Goal: Transaction & Acquisition: Register for event/course

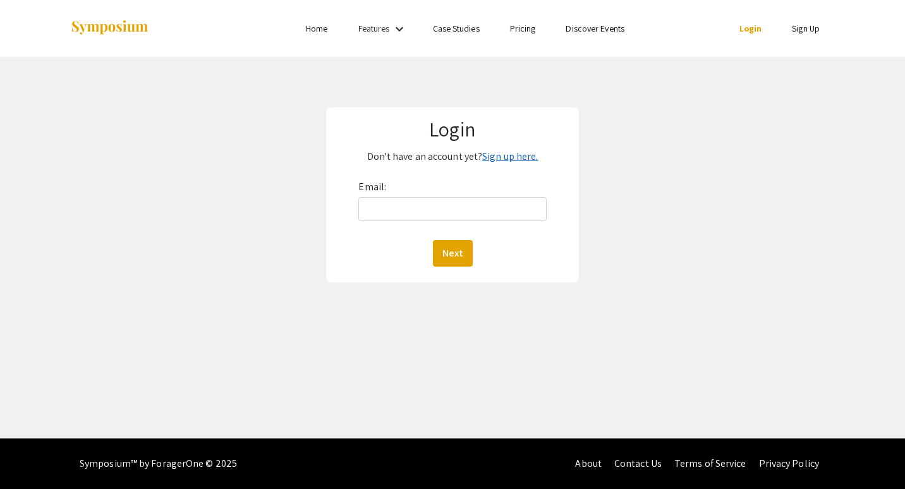
click at [509, 154] on link "Sign up here." at bounding box center [510, 156] width 56 height 13
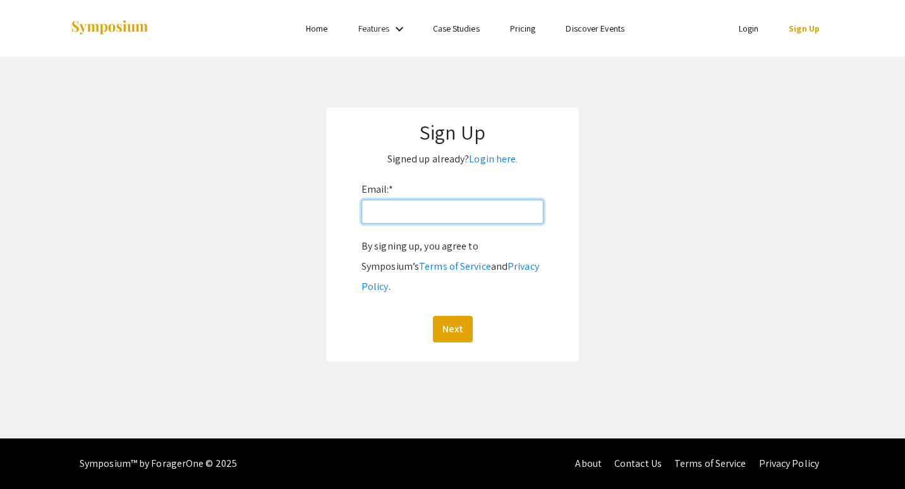
click at [512, 217] on input "Email: *" at bounding box center [452, 212] width 182 height 24
type input "jordanra@oregonstate.edu"
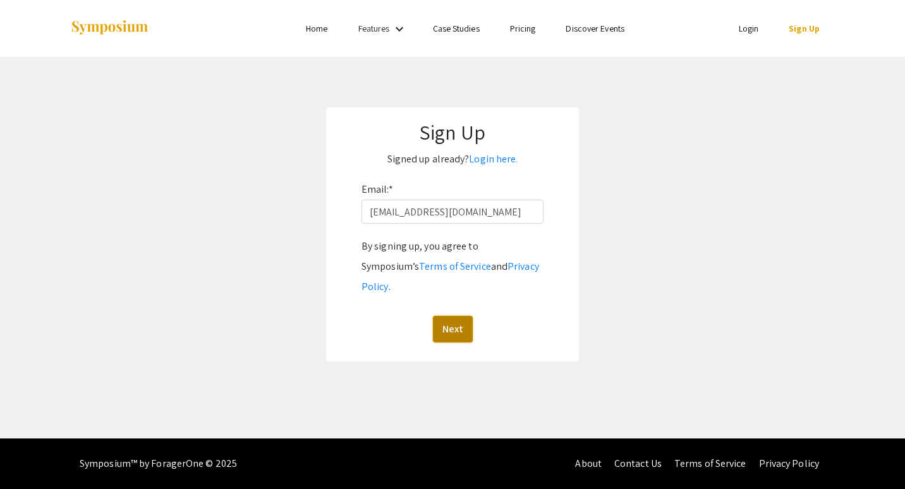
click at [456, 316] on button "Next" at bounding box center [453, 329] width 40 height 27
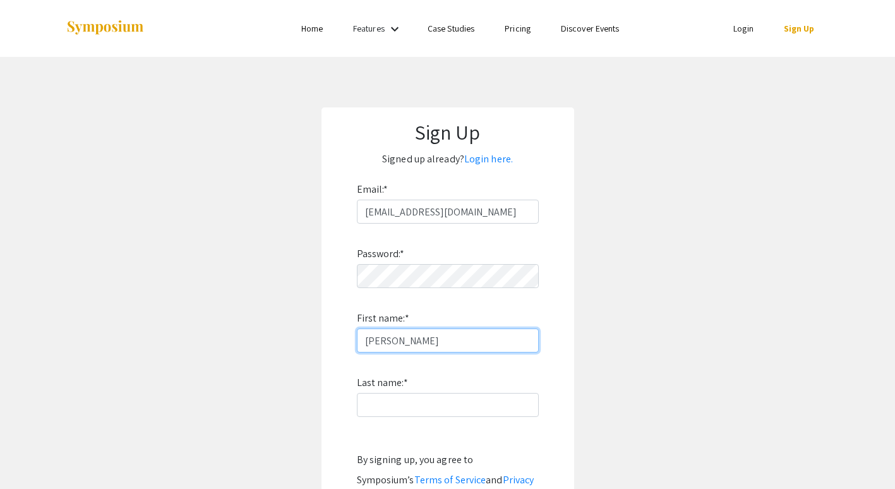
type input "Rachel"
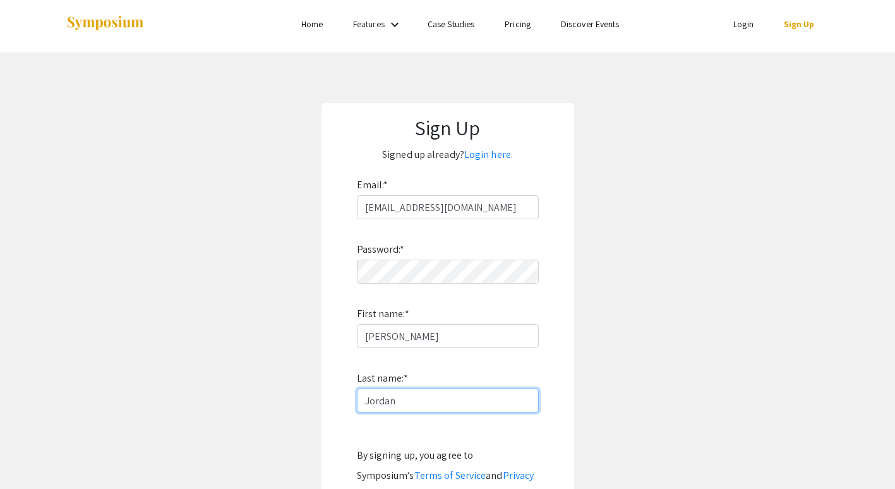
scroll to position [167, 0]
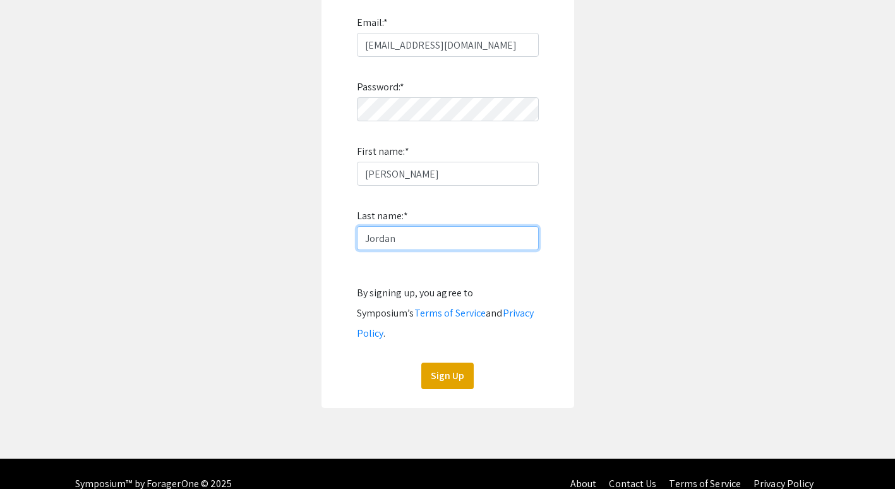
type input "Jordan"
click at [443, 335] on div "Password: * First name: * Rachel Last name: * Jordan By signing up, you agree t…" at bounding box center [448, 223] width 182 height 332
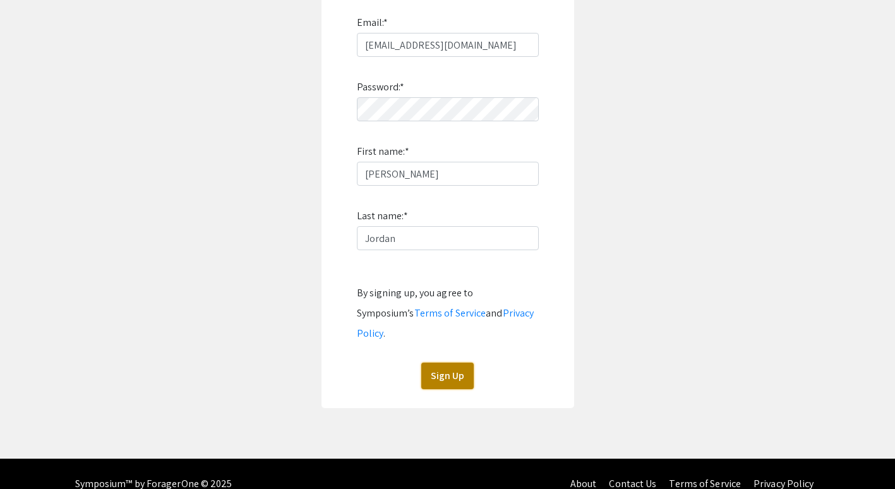
click at [445, 363] on button "Sign Up" at bounding box center [447, 376] width 52 height 27
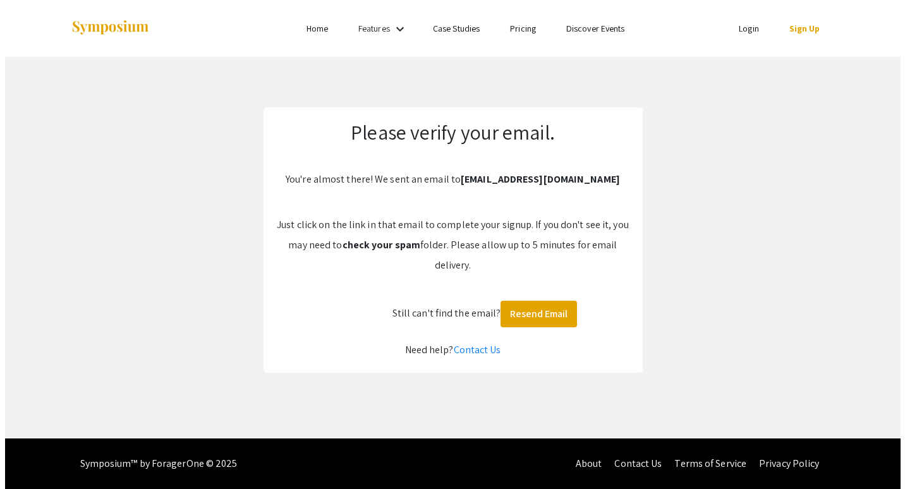
scroll to position [0, 0]
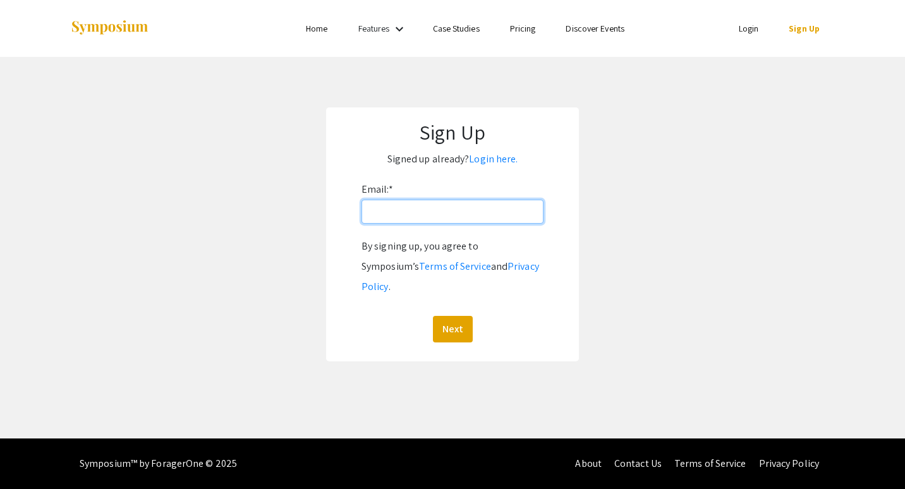
click at [451, 213] on input "Email: *" at bounding box center [452, 212] width 182 height 24
type input "[EMAIL_ADDRESS][DOMAIN_NAME]"
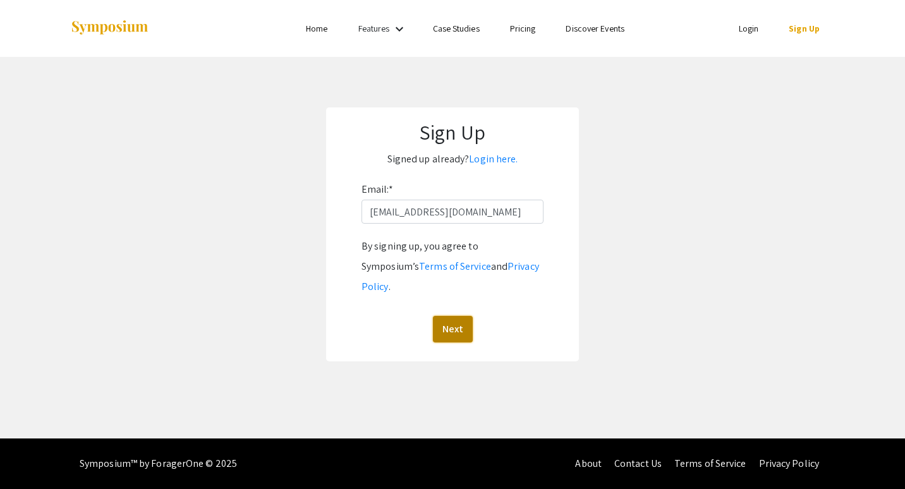
click at [439, 316] on button "Next" at bounding box center [453, 329] width 40 height 27
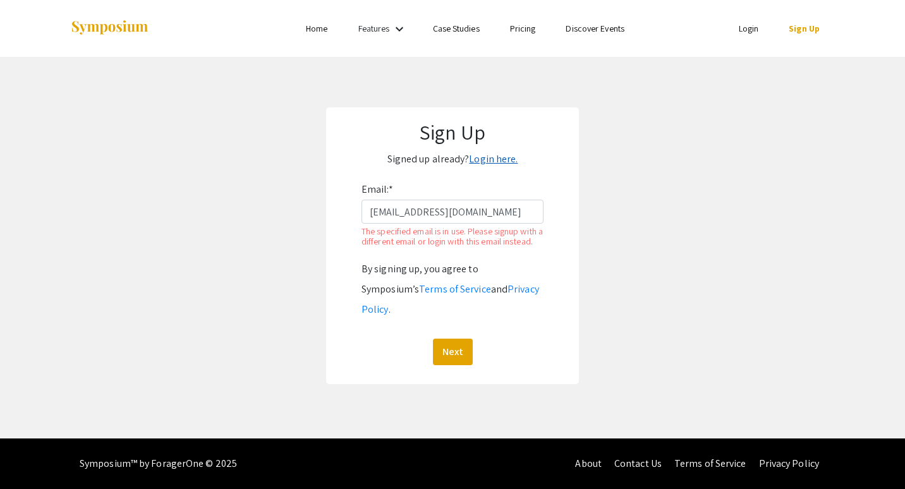
click at [498, 156] on link "Login here." at bounding box center [493, 158] width 49 height 13
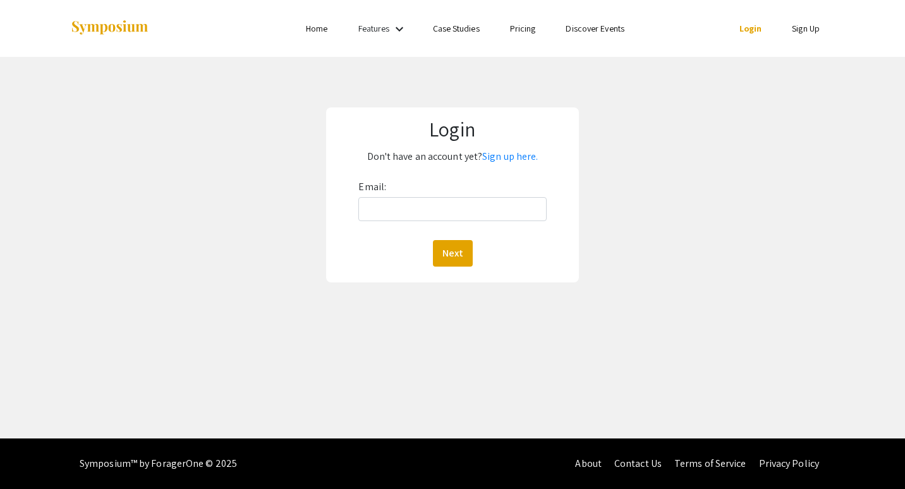
click at [469, 221] on div "Email: Next" at bounding box center [452, 222] width 188 height 90
click at [472, 198] on input "Email:" at bounding box center [452, 209] width 188 height 24
type input "jordanra@oregonstate.edu"
click at [459, 283] on div "Login Don't have an account yet? Sign up here. Email: jordanra@oregonstate.edu …" at bounding box center [453, 195] width 924 height 276
click at [457, 253] on button "Next" at bounding box center [453, 253] width 40 height 27
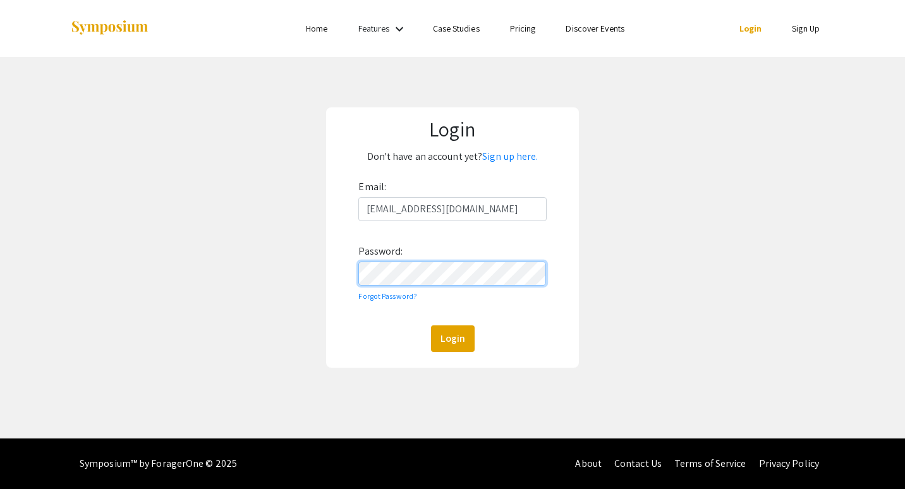
click at [431, 325] on button "Login" at bounding box center [453, 338] width 44 height 27
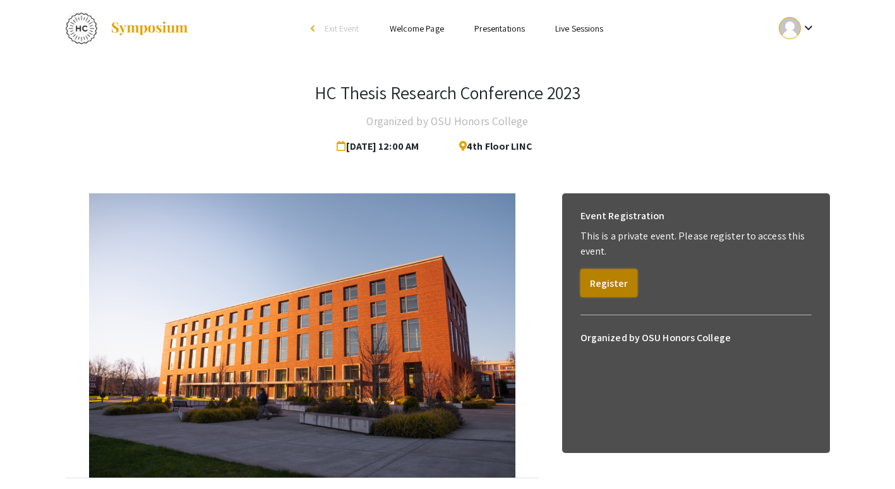
click at [620, 288] on button "Register" at bounding box center [609, 283] width 57 height 28
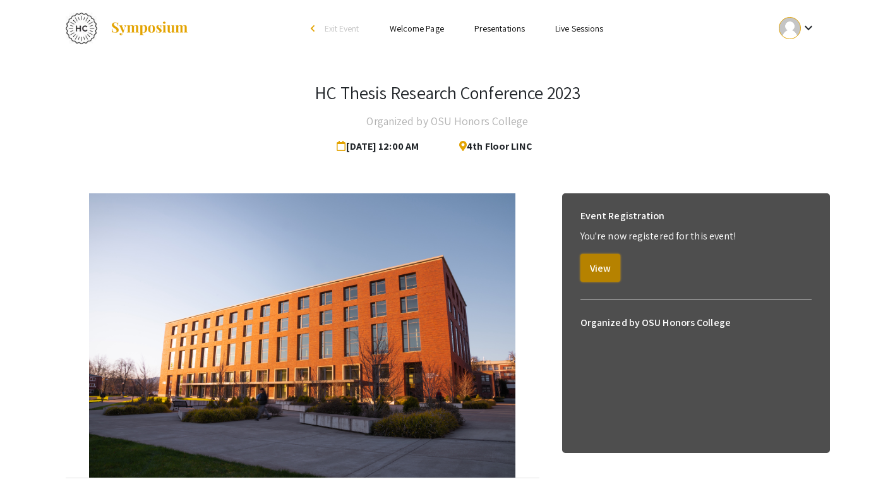
click at [591, 276] on button "View" at bounding box center [601, 268] width 40 height 28
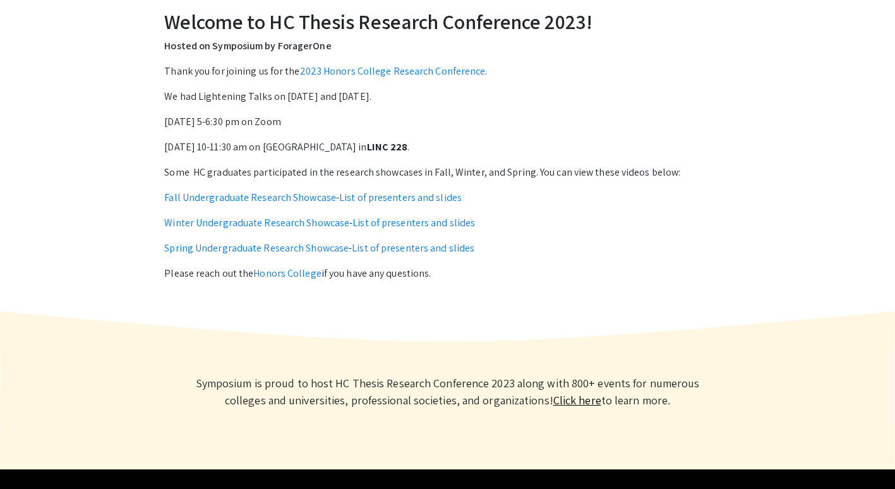
scroll to position [442, 0]
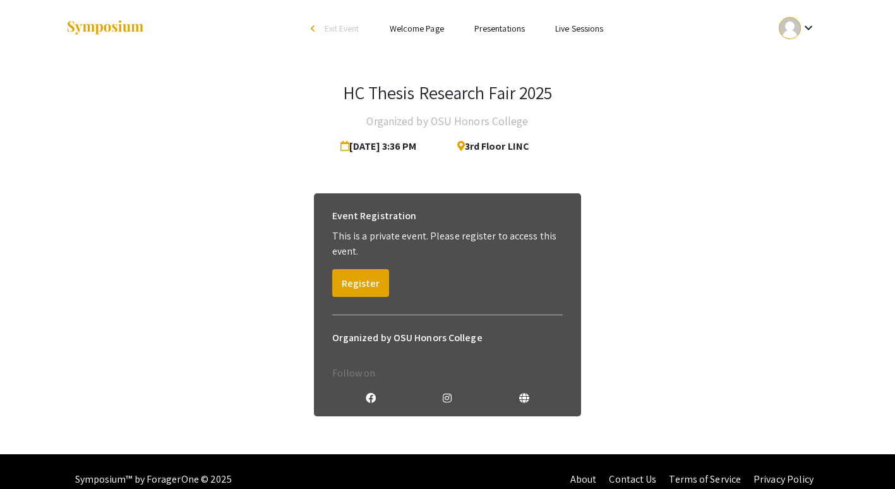
drag, startPoint x: 452, startPoint y: 330, endPoint x: 438, endPoint y: 329, distance: 13.3
click at [452, 330] on h6 "Organized by OSU Honors College" at bounding box center [447, 337] width 231 height 25
click at [378, 286] on button "Register" at bounding box center [360, 283] width 57 height 28
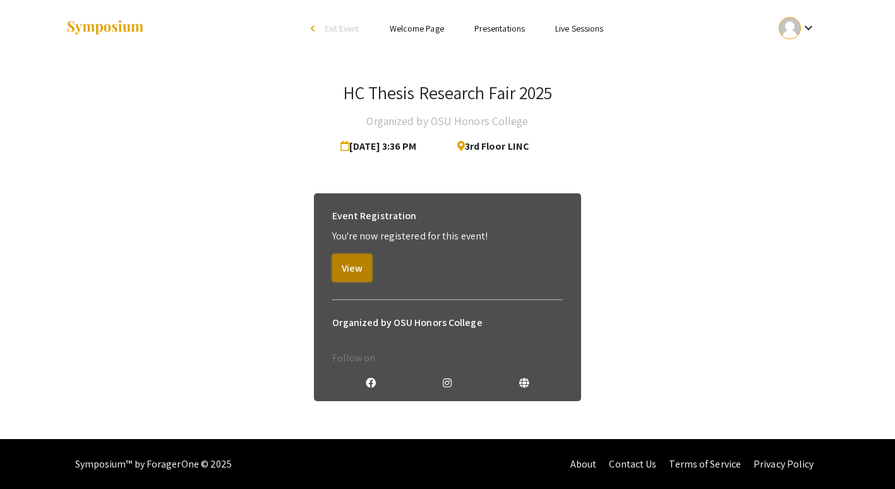
click at [361, 271] on button "View" at bounding box center [352, 268] width 40 height 28
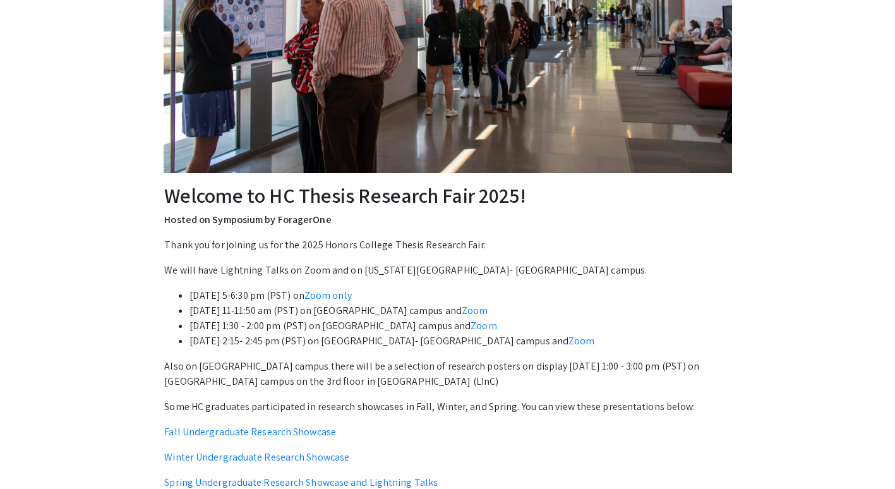
scroll to position [316, 0]
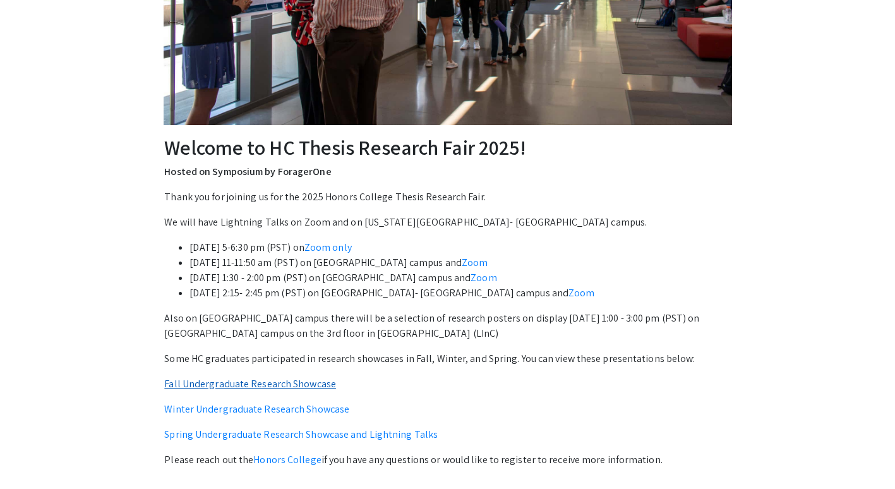
click at [244, 385] on link "Fall Undergraduate Research Showcase" at bounding box center [250, 383] width 172 height 13
